Goal: Find contact information: Find contact information

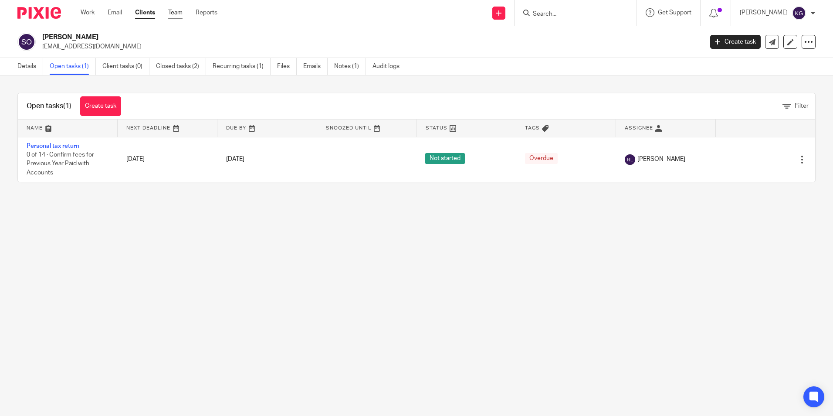
click at [180, 14] on link "Team" at bounding box center [175, 12] width 14 height 9
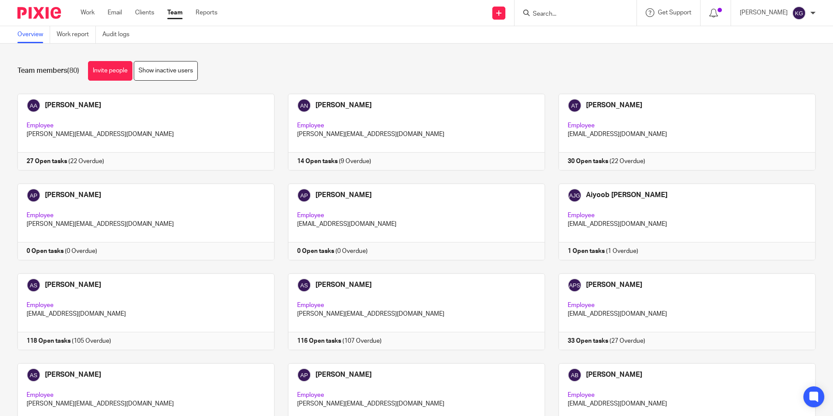
scroll to position [1492, 0]
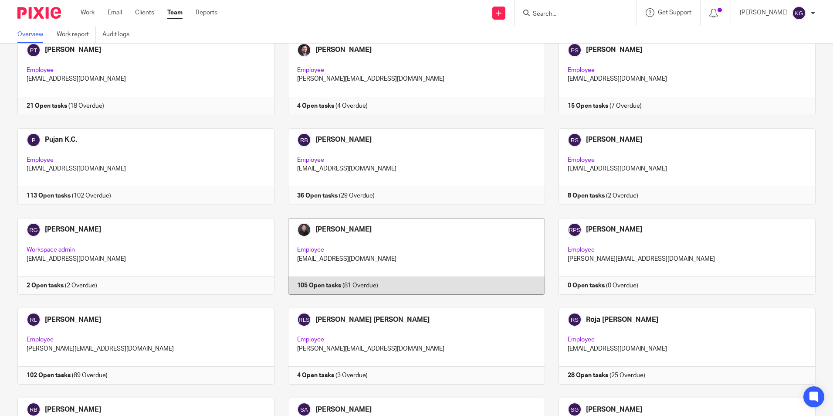
click at [389, 238] on link at bounding box center [410, 256] width 271 height 77
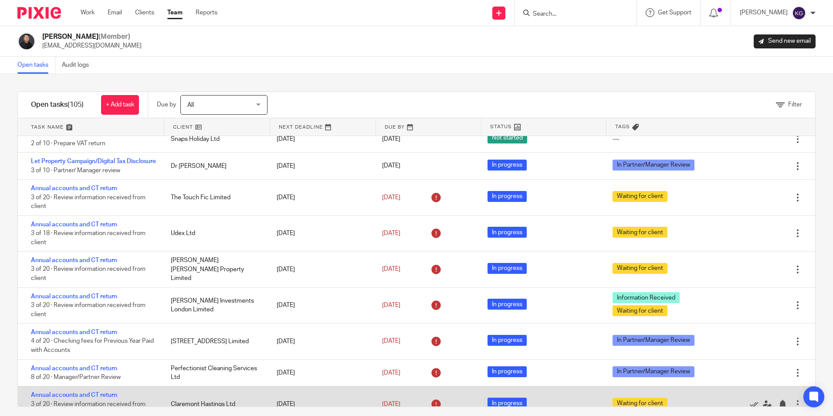
scroll to position [174, 0]
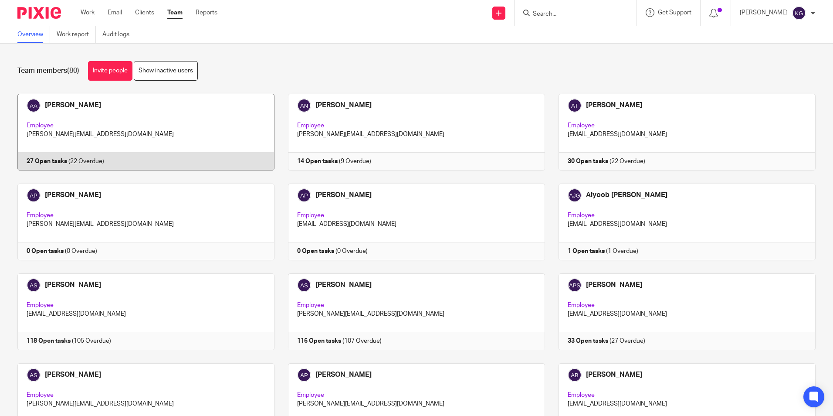
click at [104, 122] on link at bounding box center [139, 132] width 271 height 77
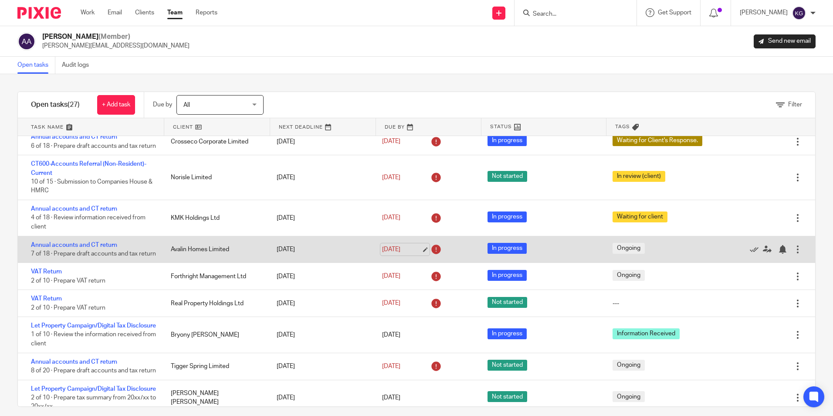
scroll to position [131, 0]
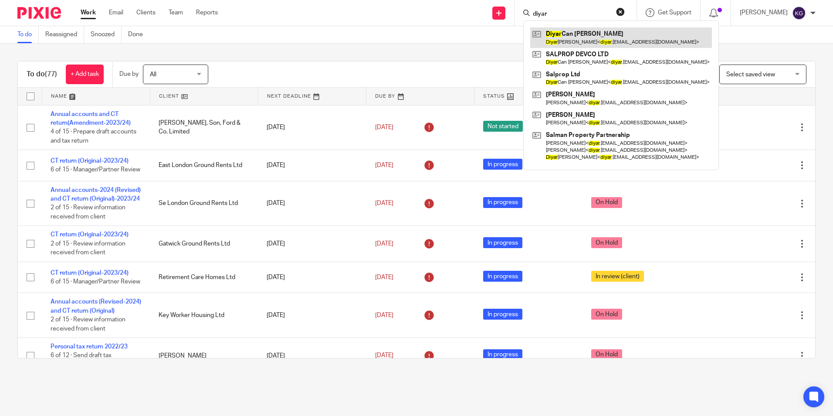
type input "diyar"
click at [588, 34] on link at bounding box center [621, 37] width 182 height 20
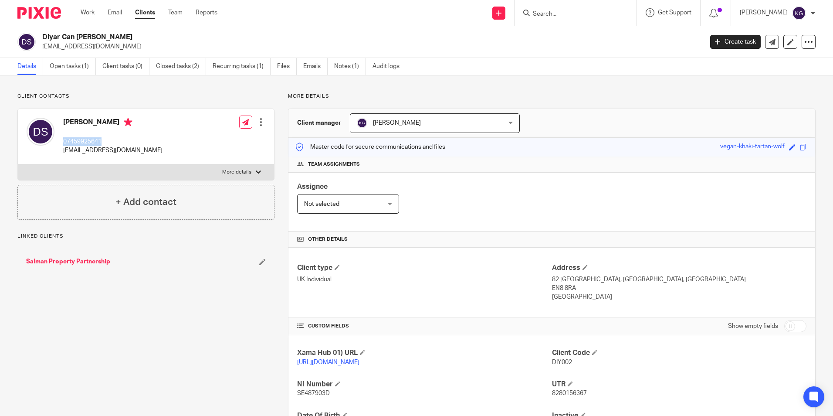
drag, startPoint x: 103, startPoint y: 141, endPoint x: 63, endPoint y: 142, distance: 40.1
click at [63, 142] on p "07459925641" at bounding box center [112, 141] width 99 height 9
copy p "07459925641"
